Goal: Transaction & Acquisition: Purchase product/service

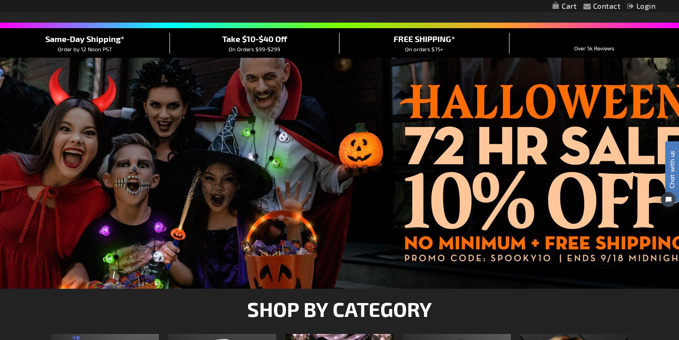
scroll to position [65, 0]
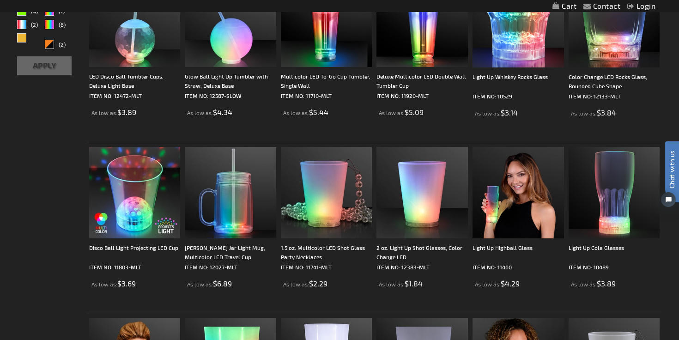
scroll to position [223, 0]
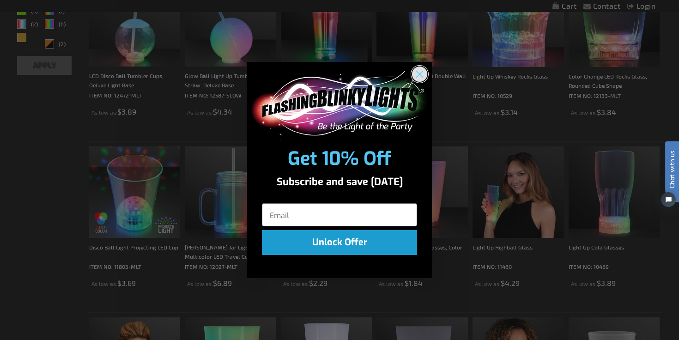
click at [417, 78] on circle "Close dialog" at bounding box center [419, 73] width 15 height 15
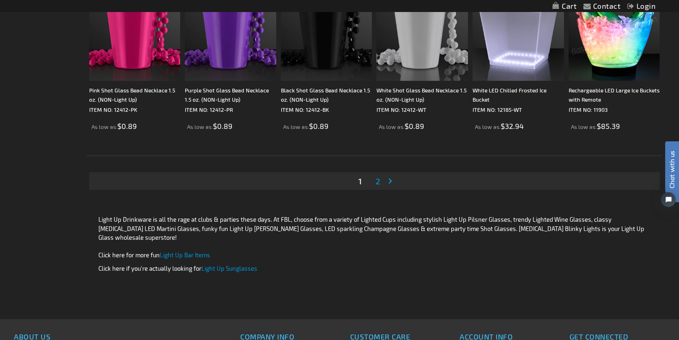
scroll to position [1749, 0]
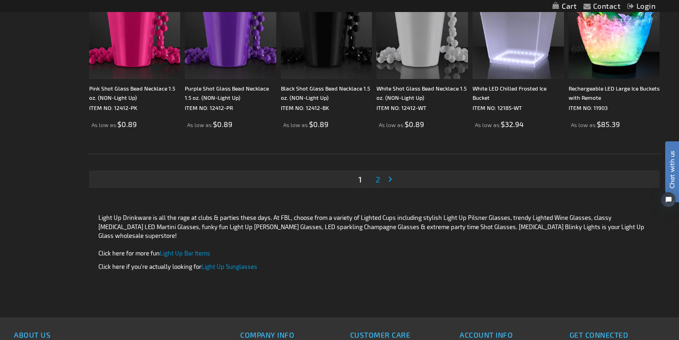
click at [377, 181] on span "2" at bounding box center [378, 179] width 5 height 10
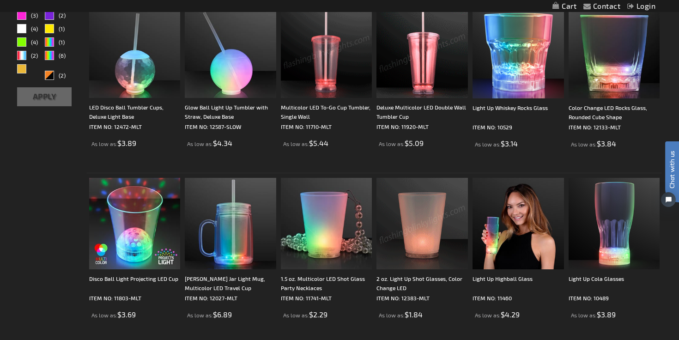
scroll to position [191, 0]
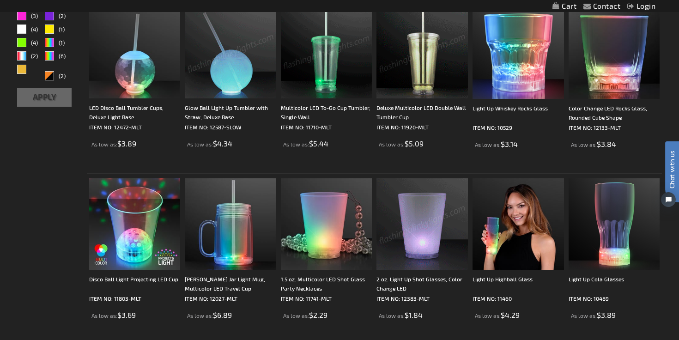
click at [230, 55] on img at bounding box center [230, 52] width 91 height 91
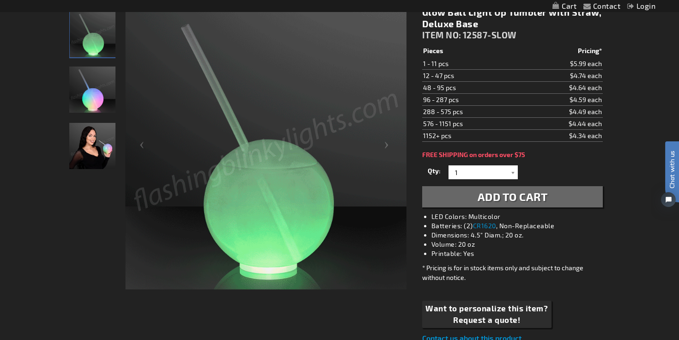
scroll to position [140, 0]
